Goal: Task Accomplishment & Management: Manage account settings

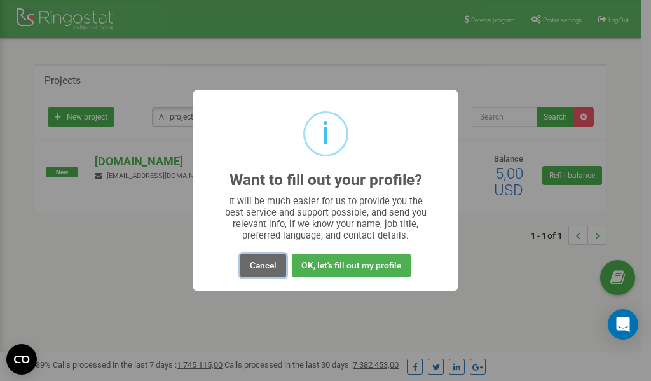
click at [261, 268] on button "Cancel" at bounding box center [263, 266] width 46 height 24
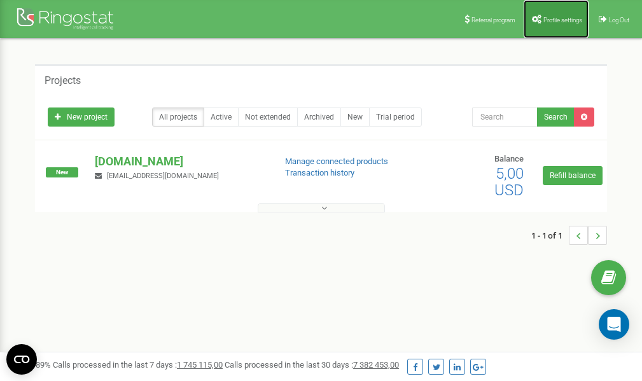
click at [557, 21] on span "Profile settings" at bounding box center [562, 20] width 39 height 7
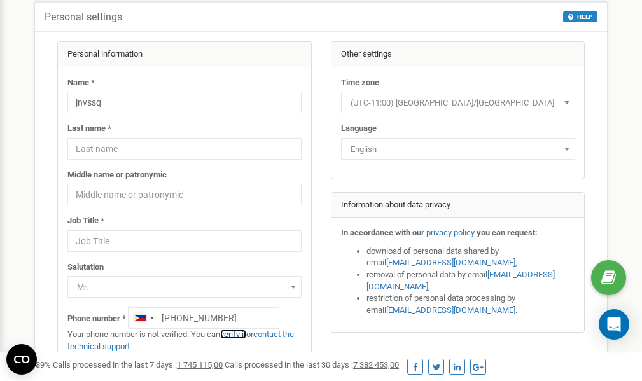
click at [236, 335] on link "verify it" at bounding box center [233, 335] width 26 height 10
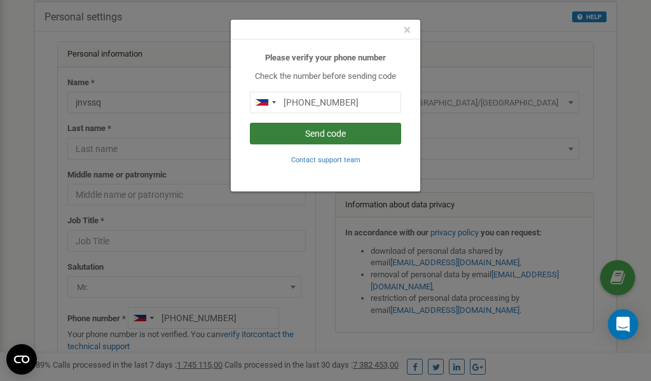
click at [341, 130] on button "Send code" at bounding box center [325, 134] width 151 height 22
